Goal: Task Accomplishment & Management: Manage account settings

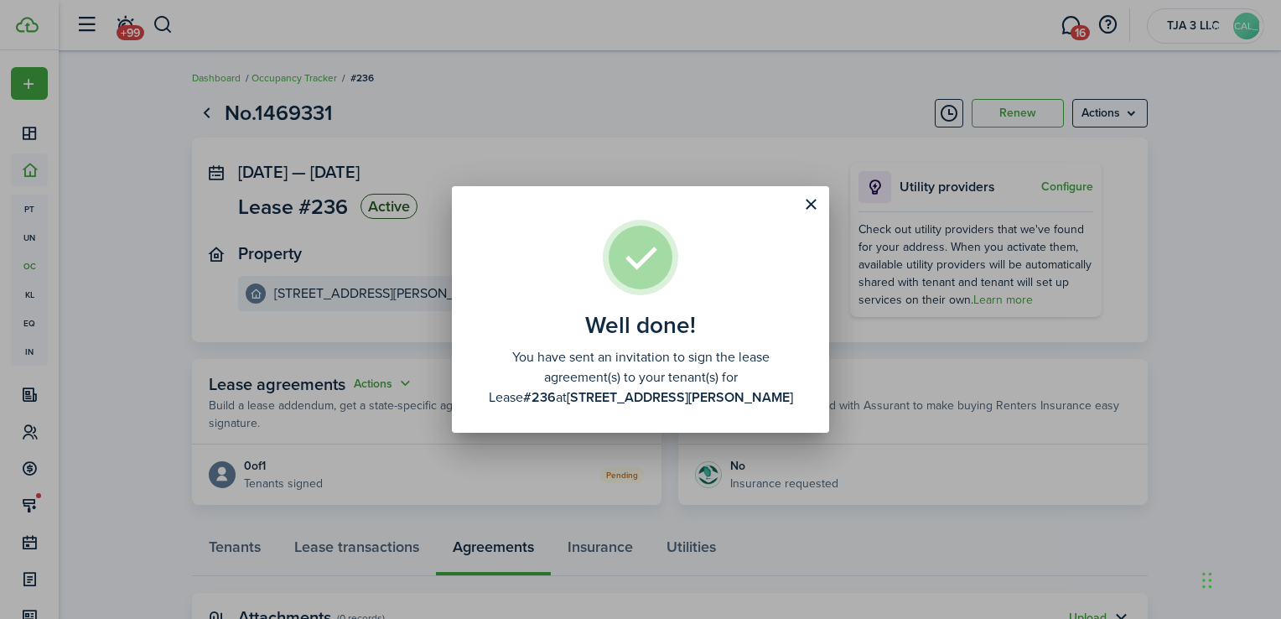
click at [1135, 119] on div "Well done! You have sent an invitation to sign the lease agreement(s) to your t…" at bounding box center [640, 309] width 1281 height 619
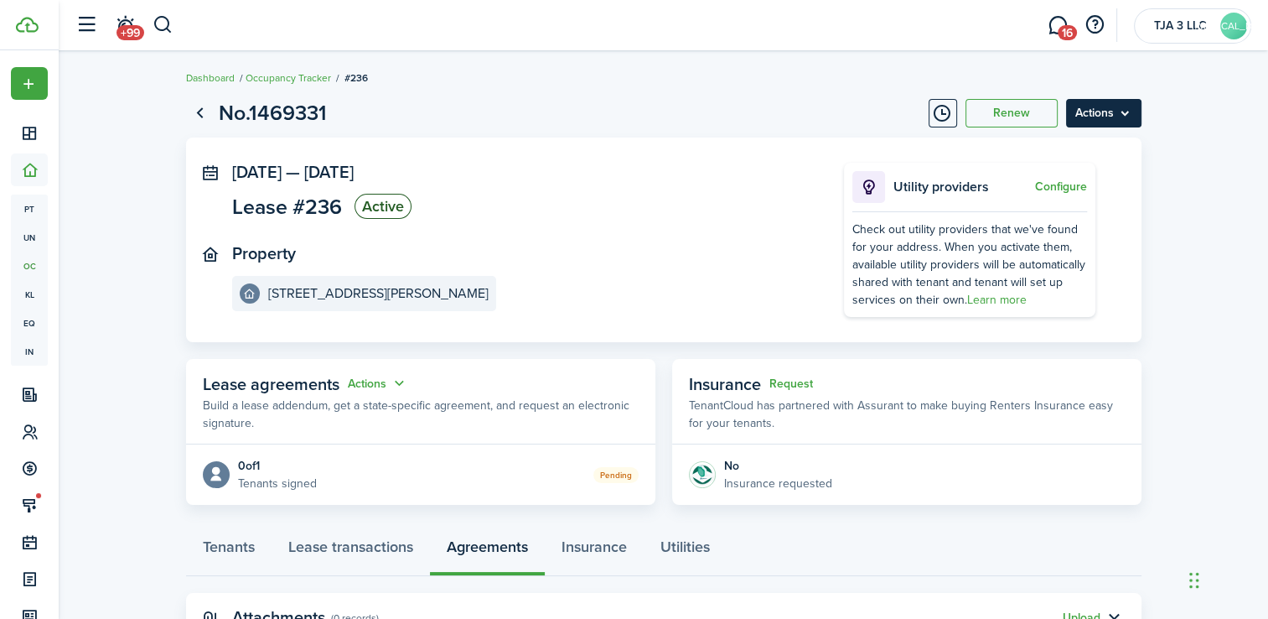
click at [1128, 114] on menu-btn "Actions" at bounding box center [1103, 113] width 75 height 29
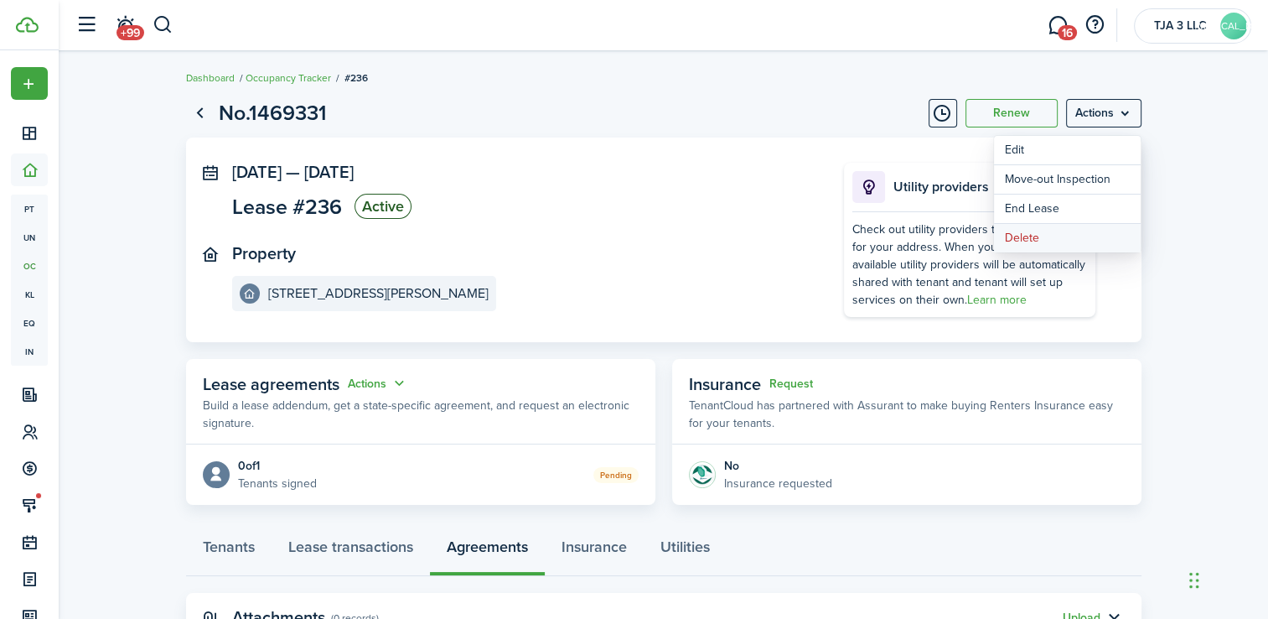
click at [1019, 241] on button "Delete" at bounding box center [1067, 238] width 147 height 29
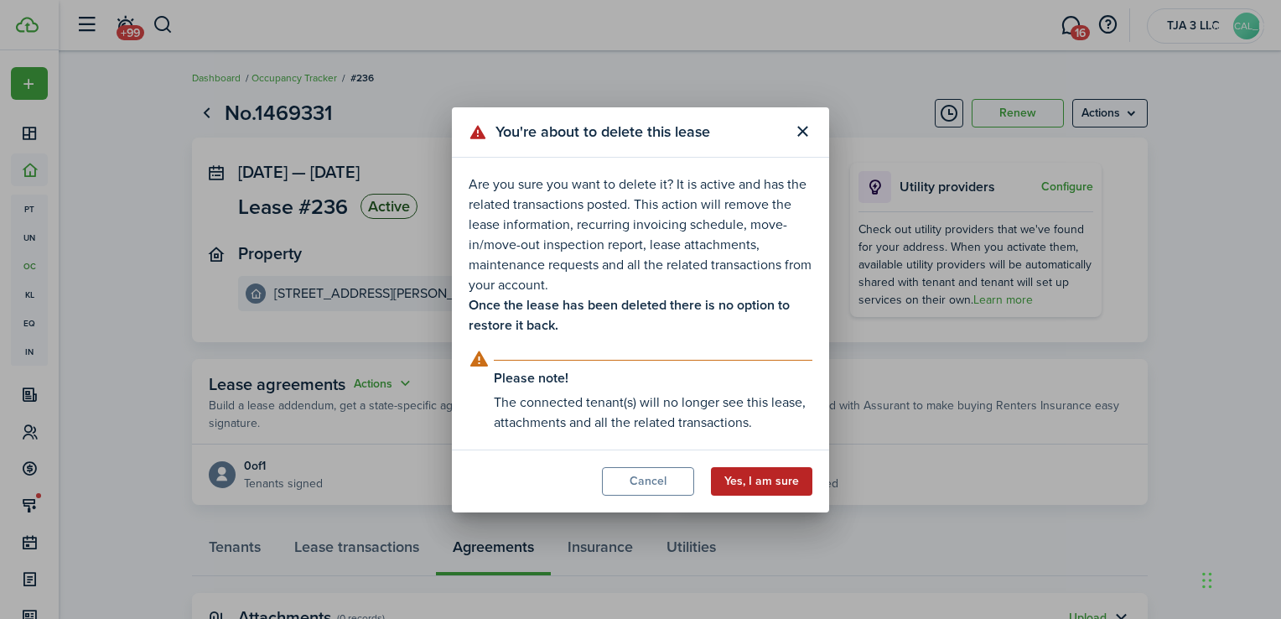
click at [761, 474] on button "Yes, I am sure" at bounding box center [761, 481] width 101 height 29
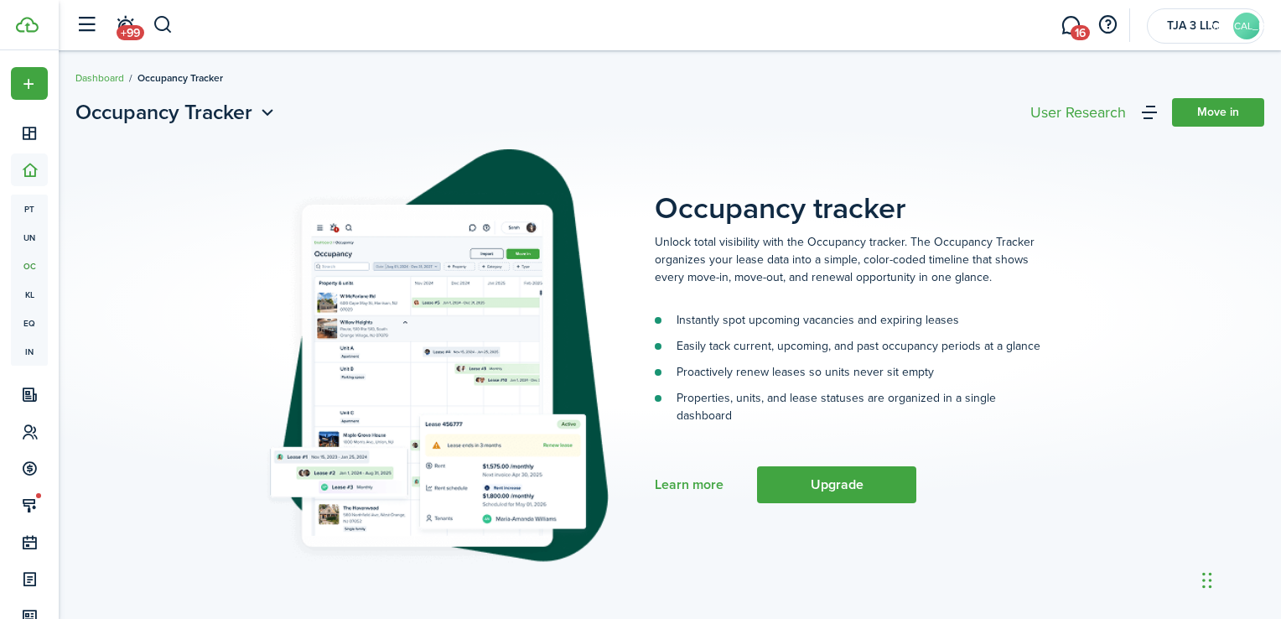
click at [158, 272] on picture at bounding box center [341, 356] width 533 height 415
click at [30, 438] on icon at bounding box center [30, 431] width 18 height 17
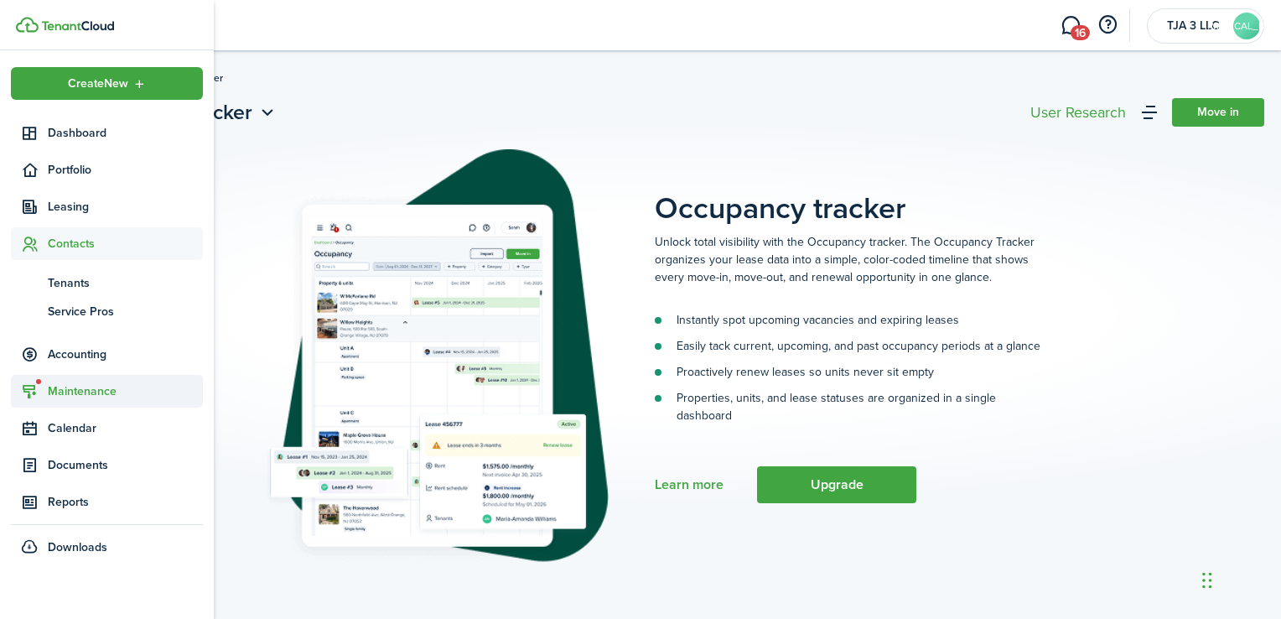
click at [95, 396] on span "Maintenance" at bounding box center [125, 391] width 155 height 18
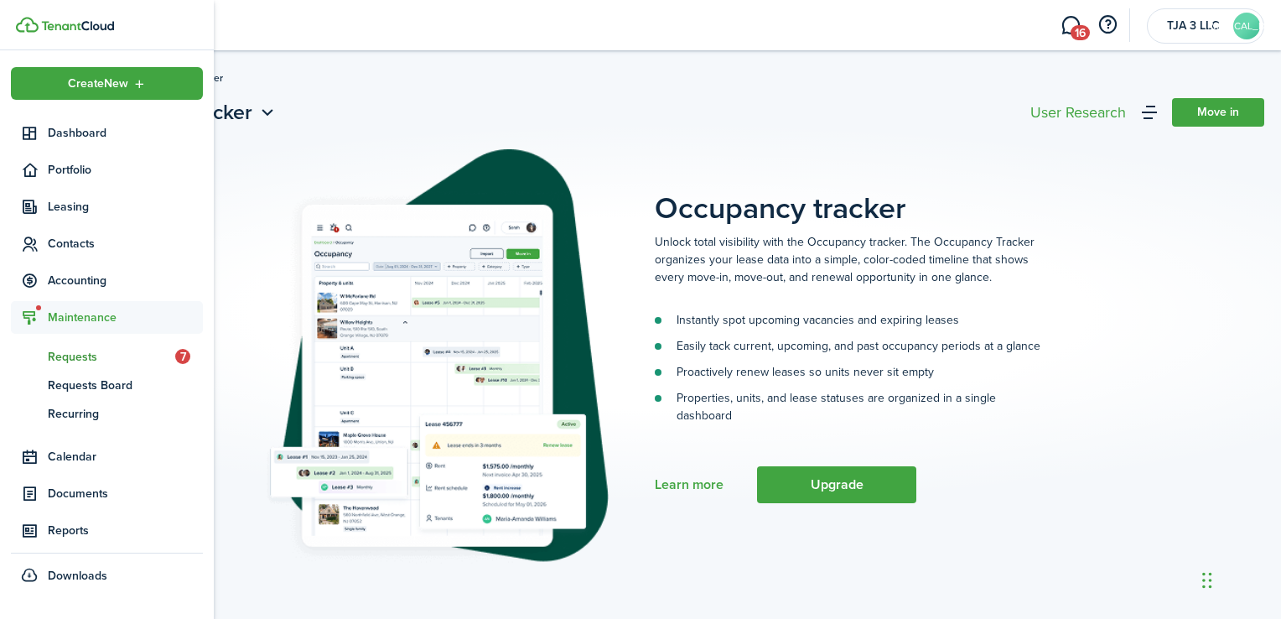
click at [70, 360] on span "Requests" at bounding box center [111, 357] width 127 height 18
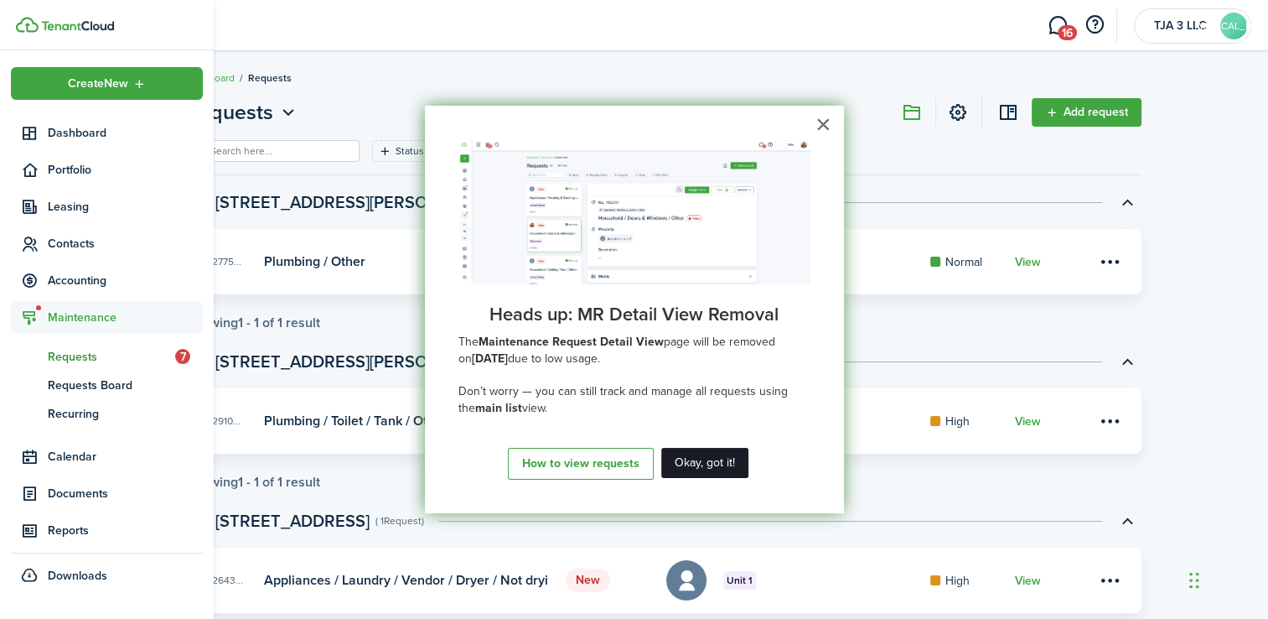
click at [704, 466] on button "Okay, got it!" at bounding box center [704, 463] width 87 height 30
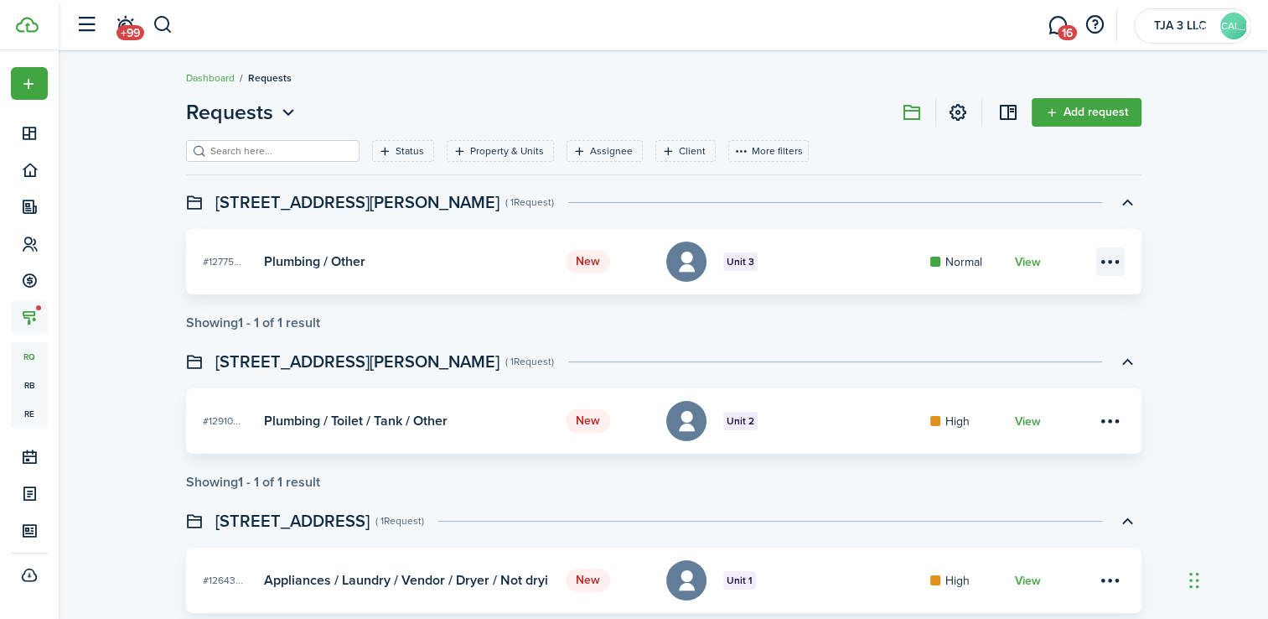
click at [1101, 257] on menu-btn-icon at bounding box center [1110, 261] width 29 height 29
click at [992, 300] on link "Edit" at bounding box center [1050, 298] width 147 height 29
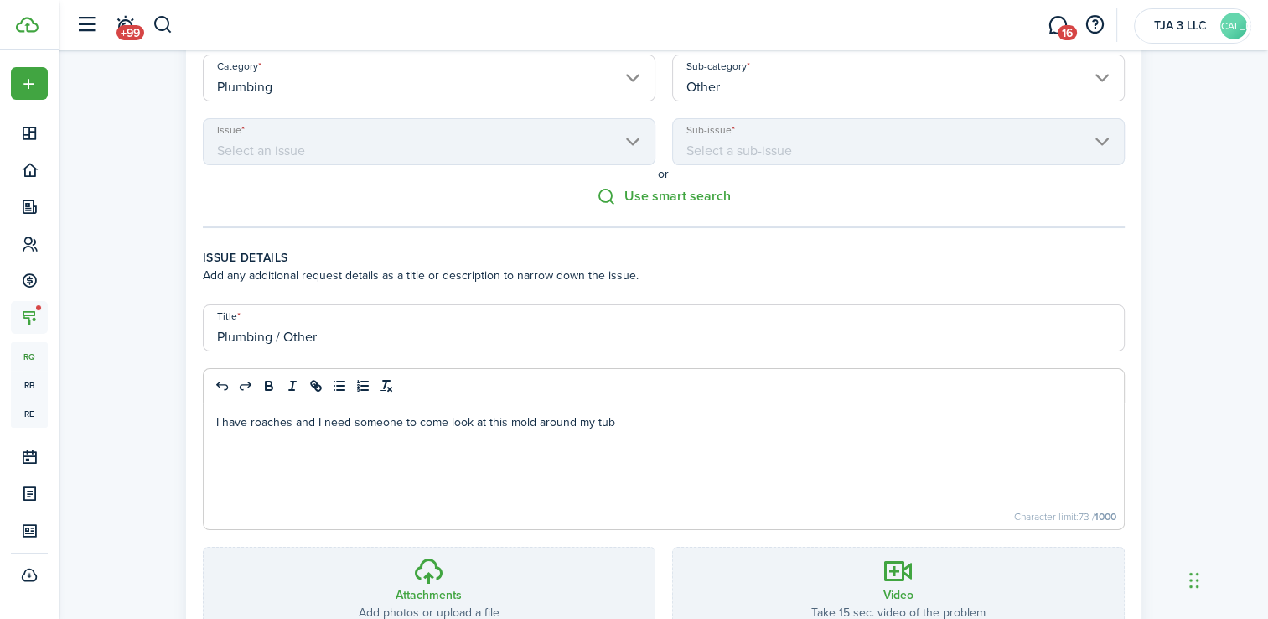
click at [1038, 349] on input "Plumbing / Other" at bounding box center [664, 327] width 922 height 47
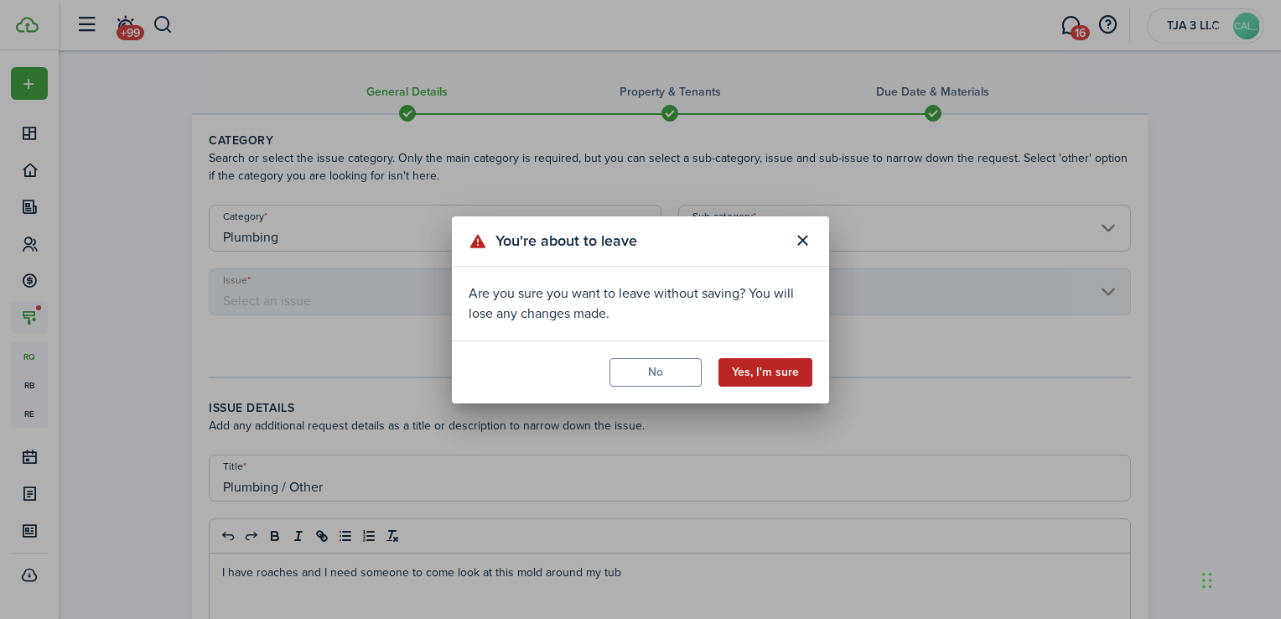
click at [744, 376] on button "Yes, I'm sure" at bounding box center [765, 372] width 94 height 29
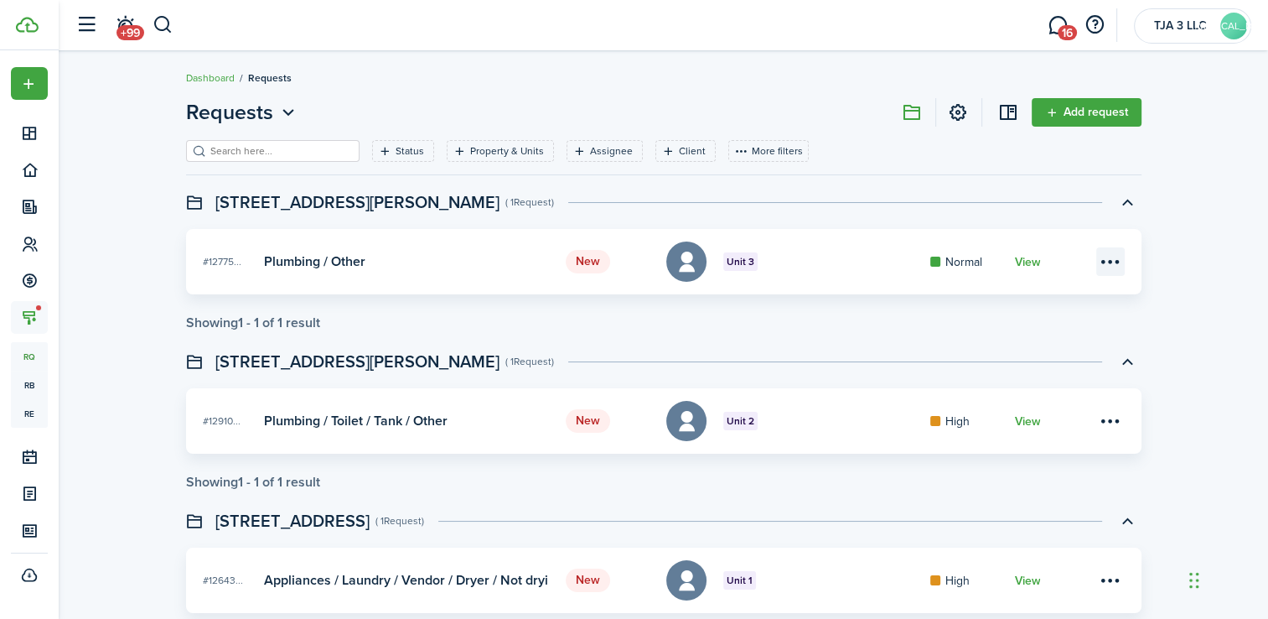
click at [1108, 269] on menu-btn-icon at bounding box center [1110, 261] width 29 height 29
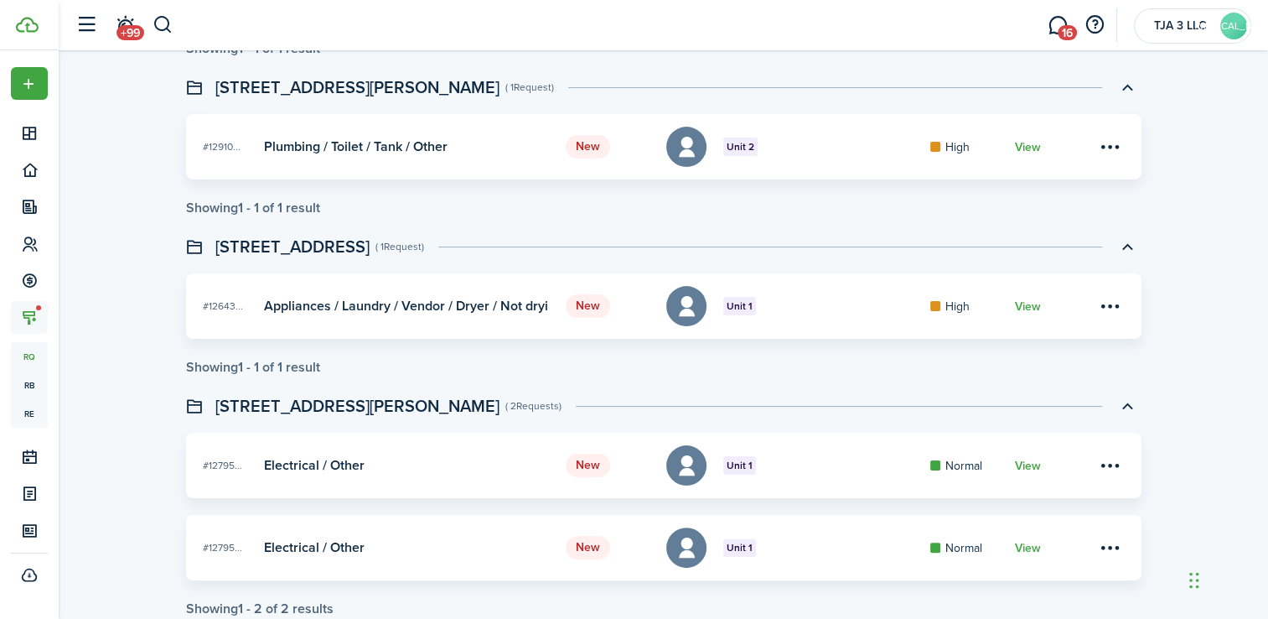
scroll to position [276, 0]
click at [1111, 466] on menu-btn-icon at bounding box center [1110, 463] width 29 height 29
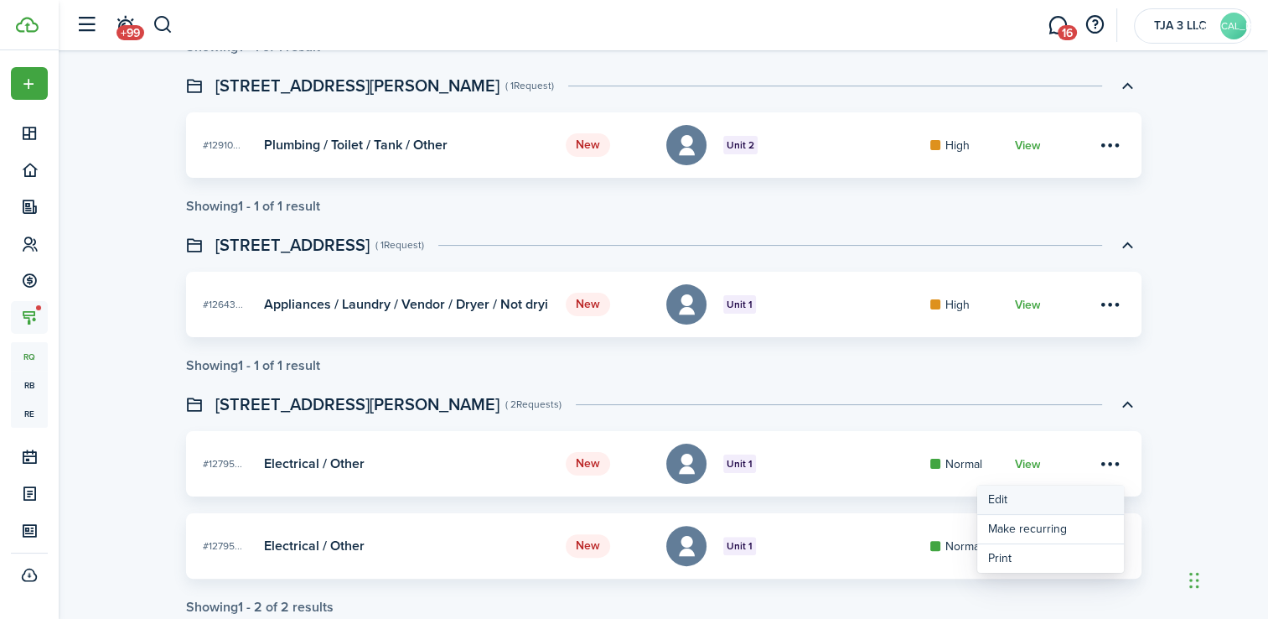
click at [998, 503] on link "Edit" at bounding box center [1050, 499] width 147 height 29
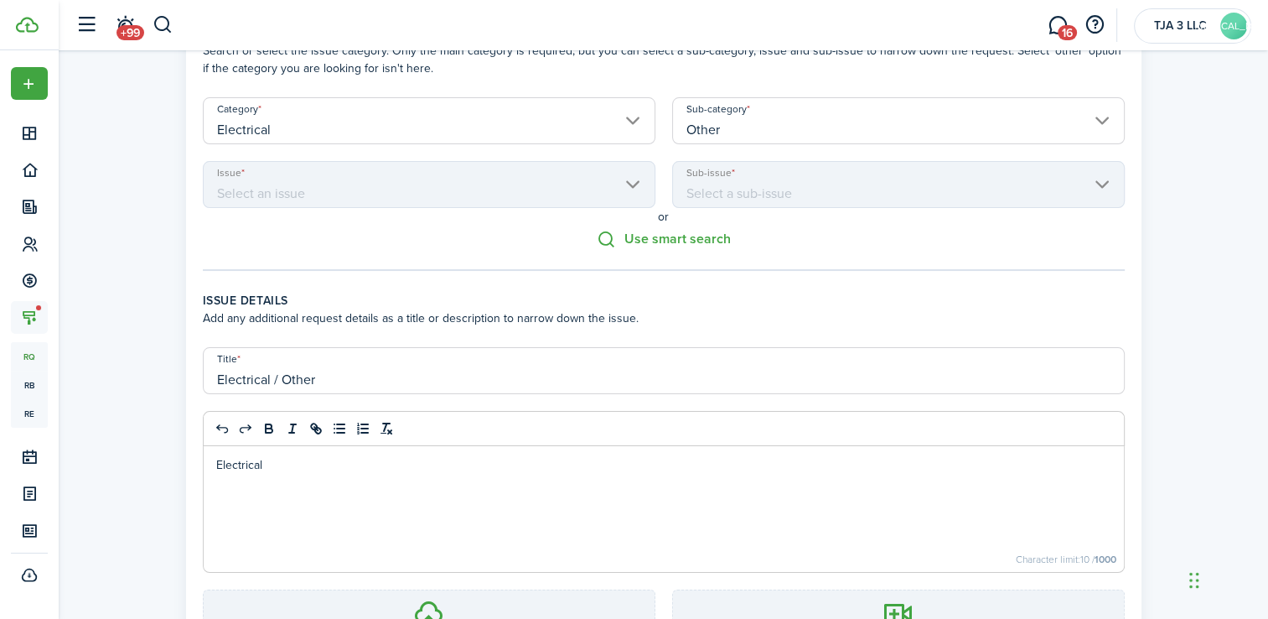
scroll to position [108, 0]
click at [1049, 469] on p "Electrical" at bounding box center [663, 464] width 895 height 18
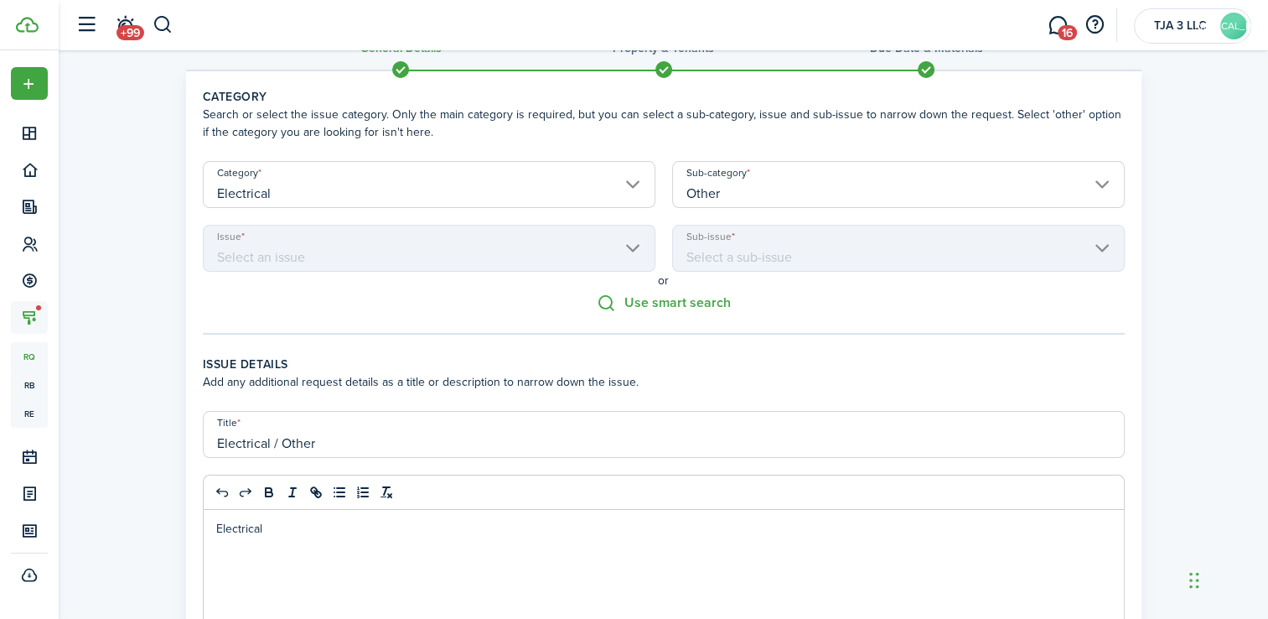
scroll to position [43, 0]
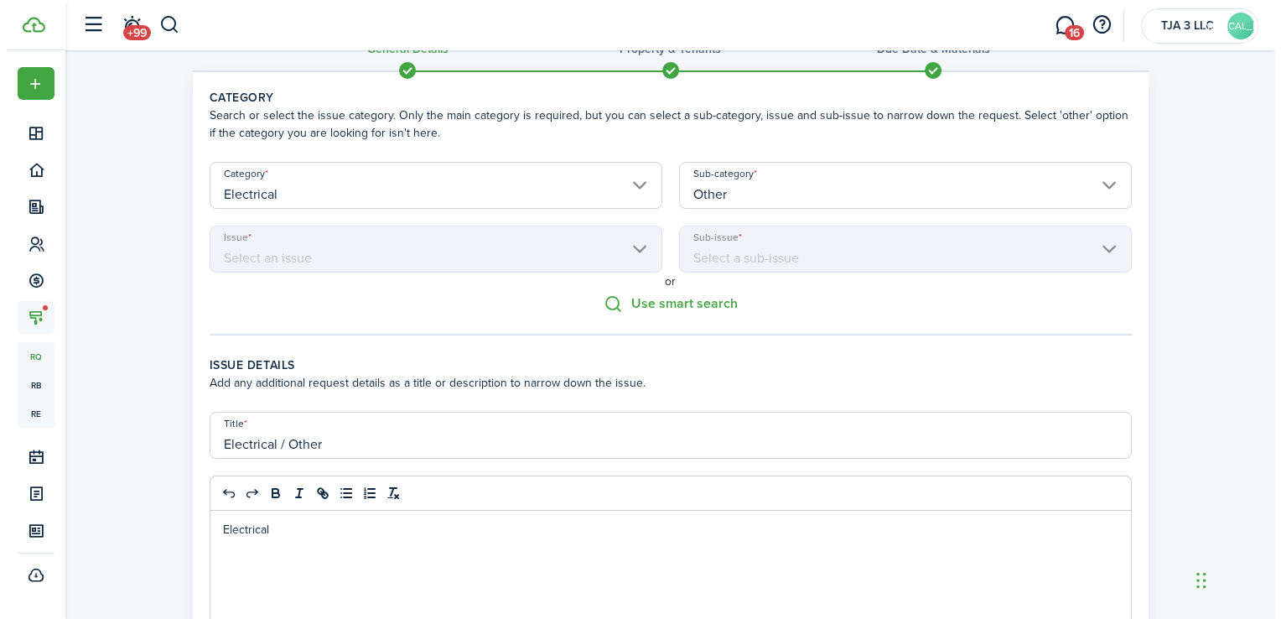
scroll to position [276, 0]
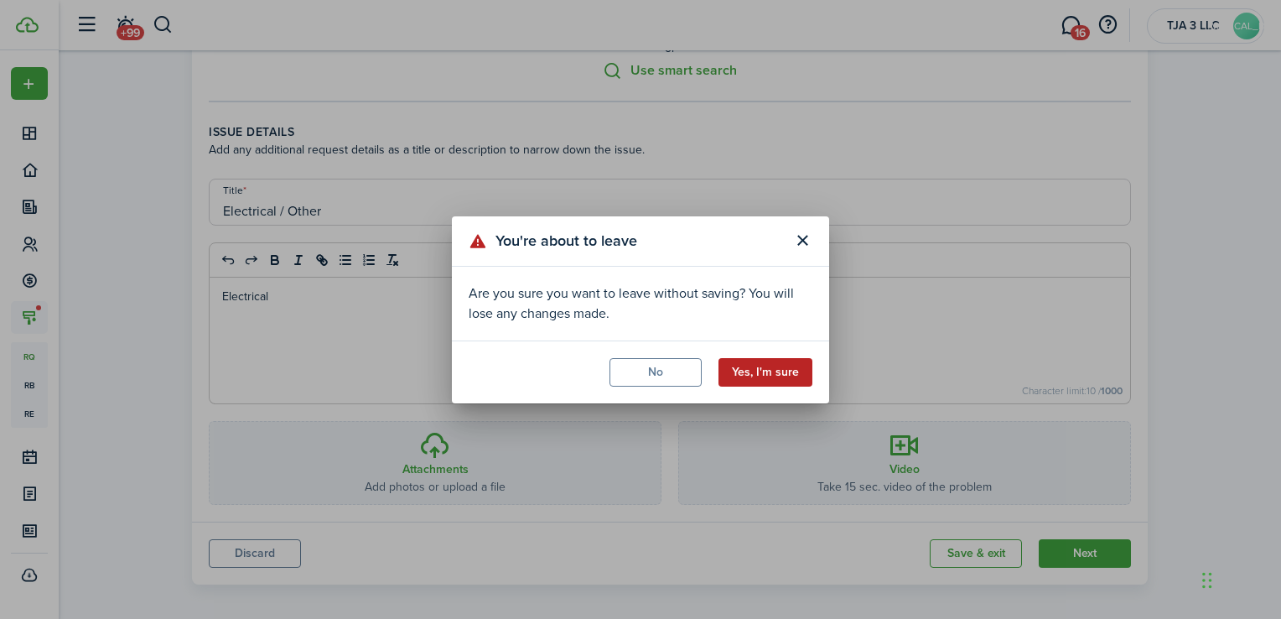
click at [775, 365] on button "Yes, I'm sure" at bounding box center [765, 372] width 94 height 29
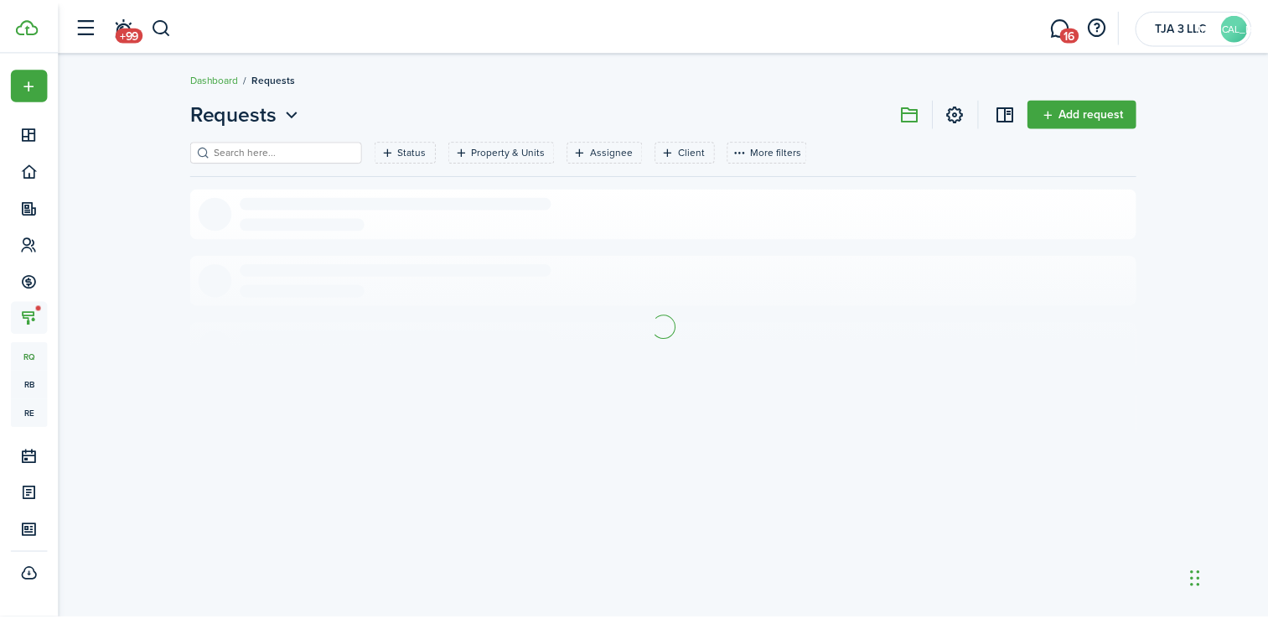
scroll to position [0, 0]
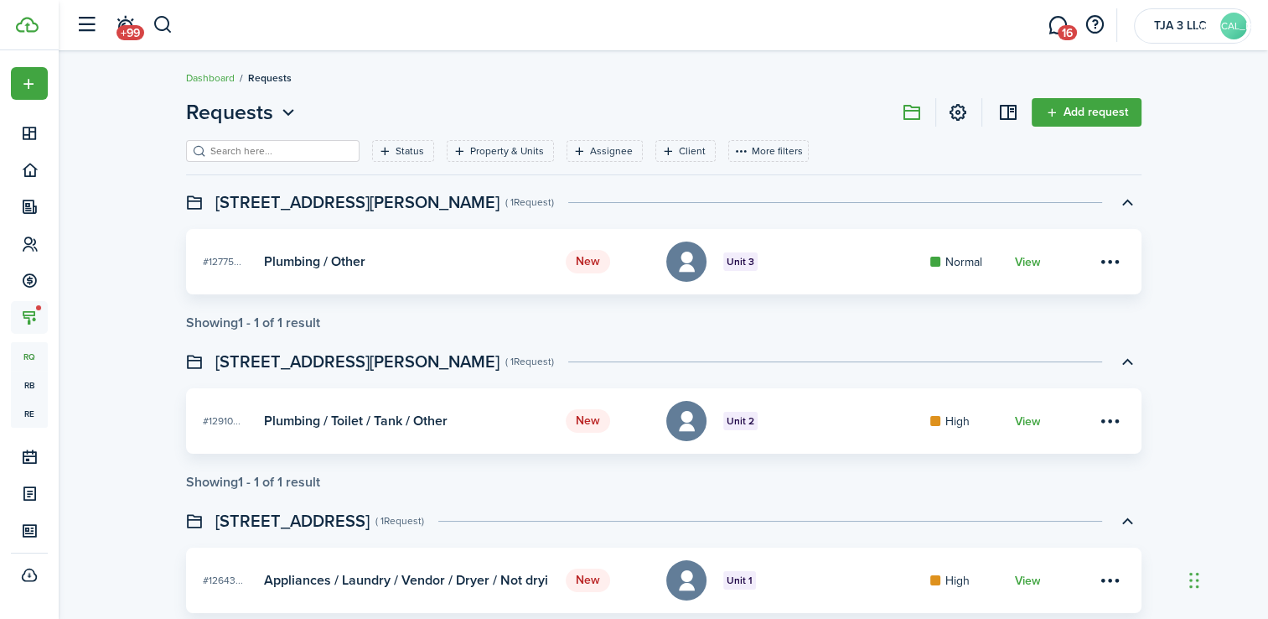
click at [365, 251] on card "New #12775... Unit 3 Plumbing / Other Normal View" at bounding box center [664, 261] width 956 height 65
click at [594, 274] on card "New #12775... Unit 3 Plumbing / Other Normal View" at bounding box center [664, 261] width 956 height 65
click at [770, 274] on card "New #12775... Unit 3 Plumbing / Other Normal View" at bounding box center [664, 261] width 956 height 65
click at [748, 268] on span "Unit 3" at bounding box center [741, 261] width 28 height 15
click at [1108, 263] on menu-btn-icon at bounding box center [1110, 261] width 29 height 29
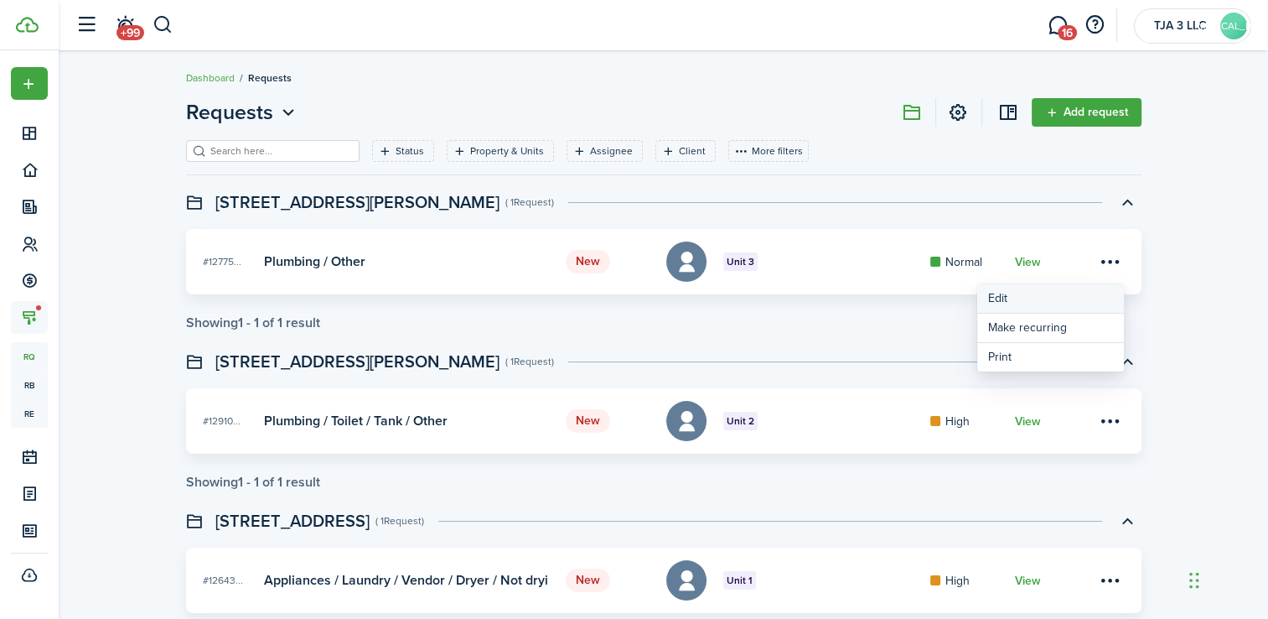
click at [1003, 298] on link "Edit" at bounding box center [1050, 298] width 147 height 29
click at [1119, 429] on menu-btn-icon at bounding box center [1110, 421] width 29 height 29
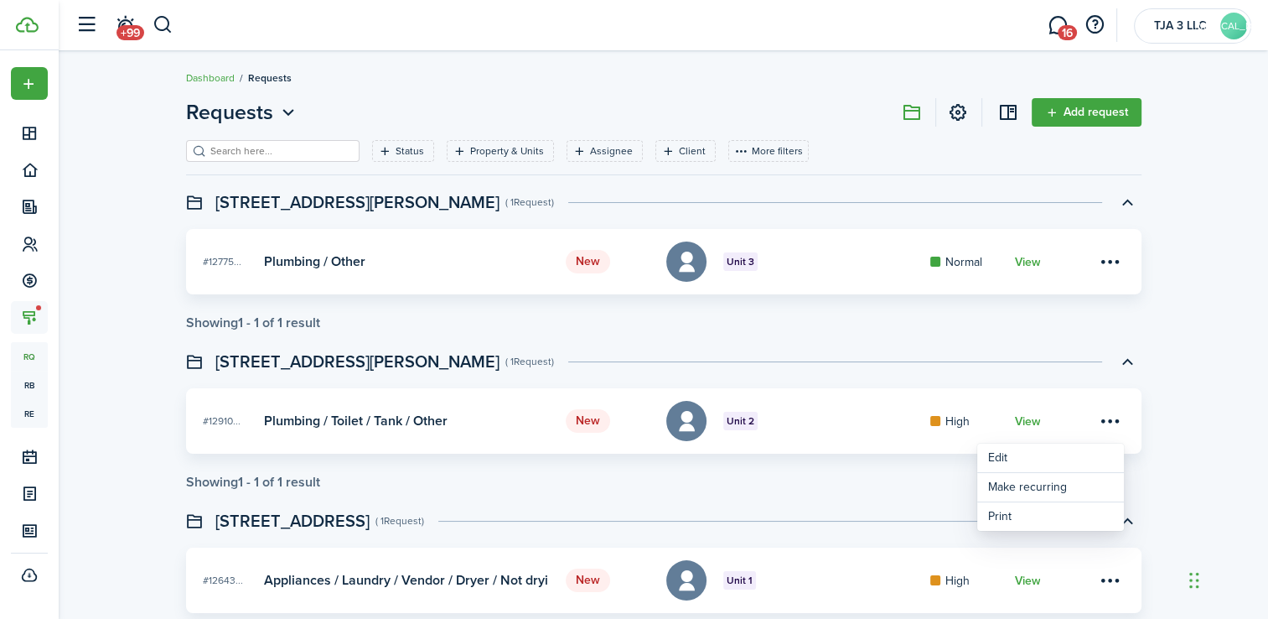
click at [880, 506] on header "[STREET_ADDRESS] ( 1 Request )" at bounding box center [664, 520] width 956 height 29
click at [1030, 422] on link "View" at bounding box center [1027, 421] width 26 height 13
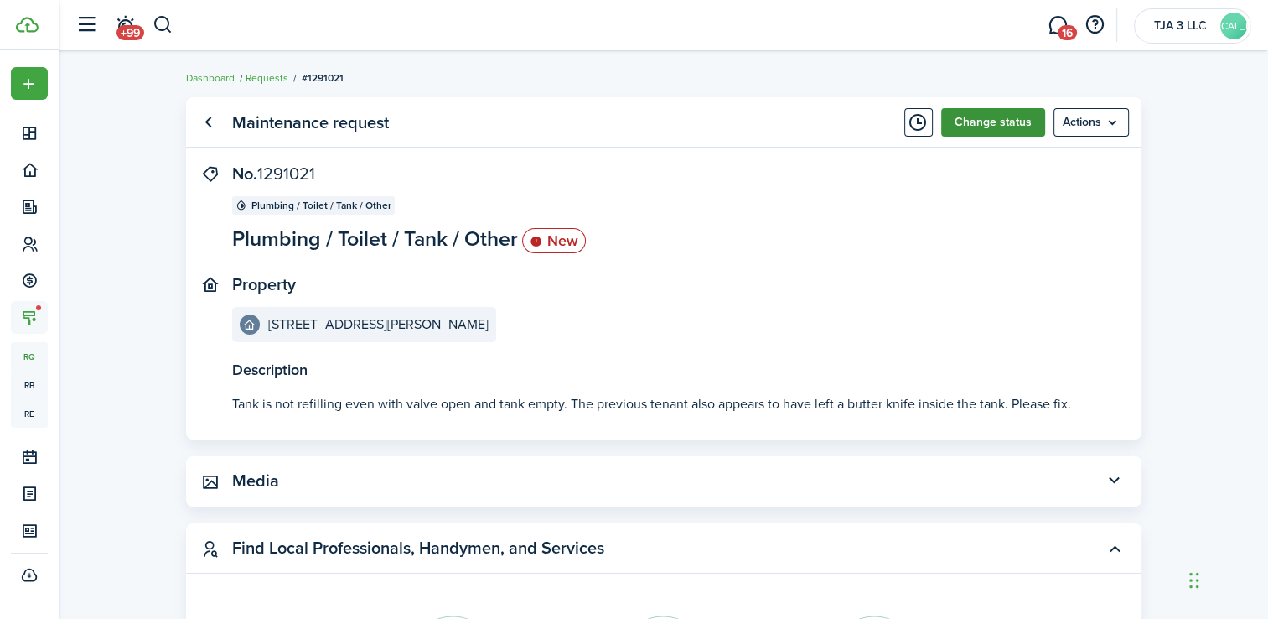
click at [974, 123] on button "Change status" at bounding box center [993, 122] width 104 height 29
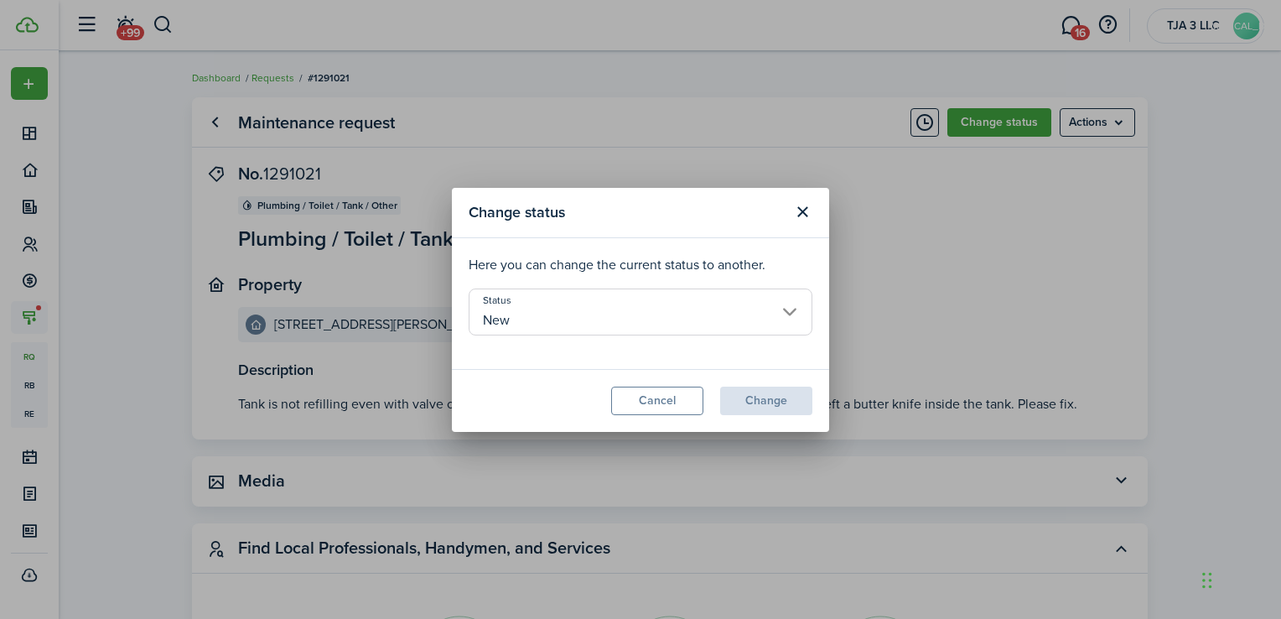
click at [777, 319] on input "New" at bounding box center [641, 311] width 344 height 47
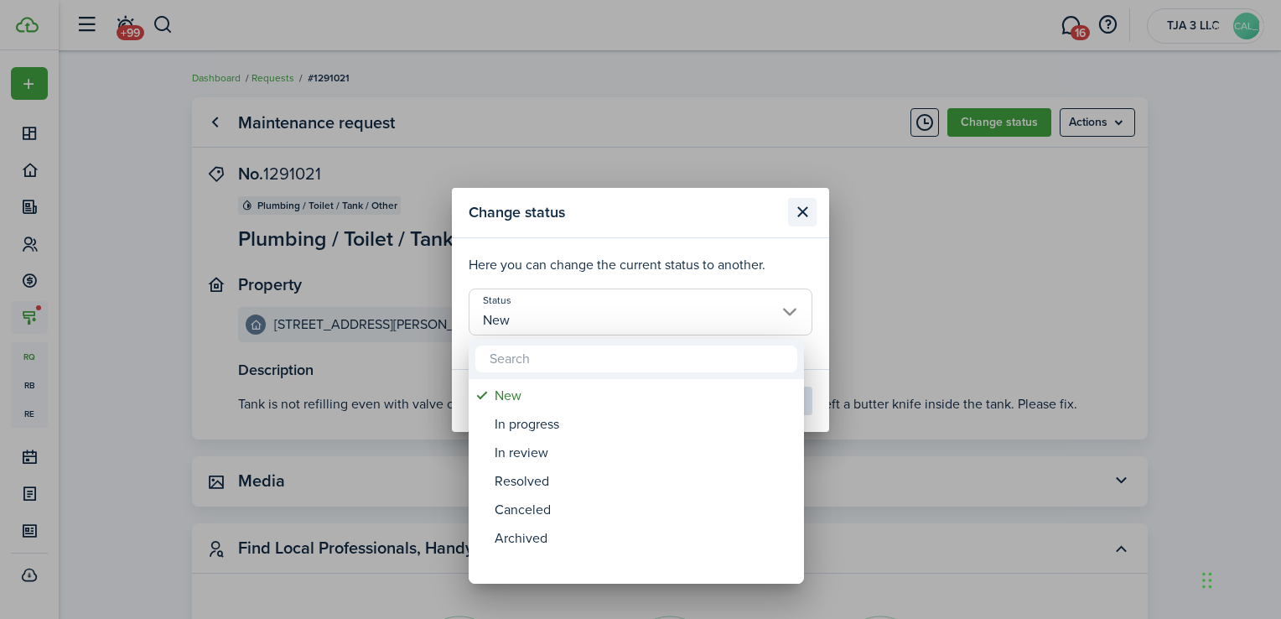
click at [817, 217] on div at bounding box center [640, 309] width 1549 height 887
click at [810, 215] on button "Close modal" at bounding box center [802, 212] width 29 height 29
